Goal: Transaction & Acquisition: Purchase product/service

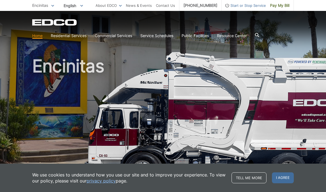
click at [285, 178] on span "I agree" at bounding box center [283, 178] width 22 height 11
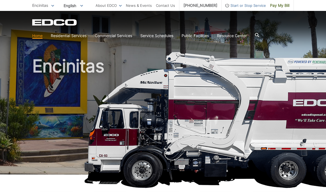
click at [40, 36] on link "Home" at bounding box center [37, 36] width 10 height 6
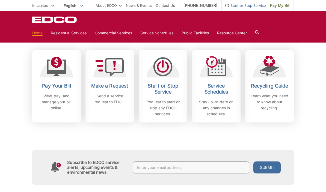
scroll to position [152, 0]
click at [63, 78] on link "Pay Your Bill View, pay, and manage your bill online." at bounding box center [56, 86] width 49 height 72
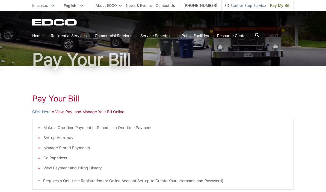
scroll to position [31, 0]
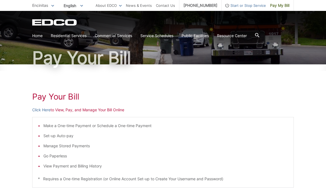
click at [63, 135] on li "Set-up Auto-pay" at bounding box center [165, 136] width 245 height 6
click at [45, 106] on div "Pay Your [PERSON_NAME] Here to View, Pay, and Manage Your Bill Online Make a On…" at bounding box center [163, 174] width 262 height 220
click at [45, 111] on link "Click Here" at bounding box center [41, 110] width 18 height 6
